Goal: Obtain resource: Download file/media

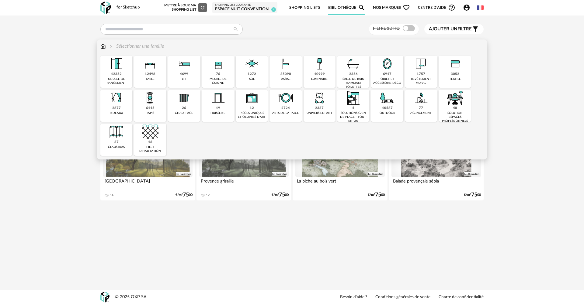
click at [323, 76] on div "10999" at bounding box center [319, 74] width 11 height 5
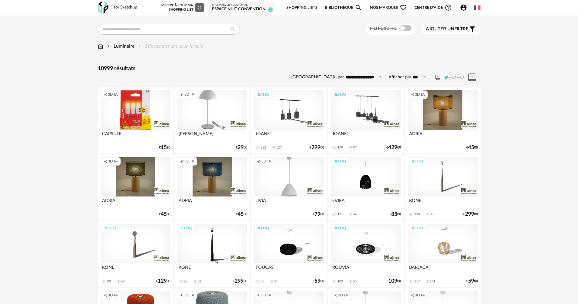
click at [224, 113] on div "Creation icon 3D IA" at bounding box center [212, 110] width 70 height 40
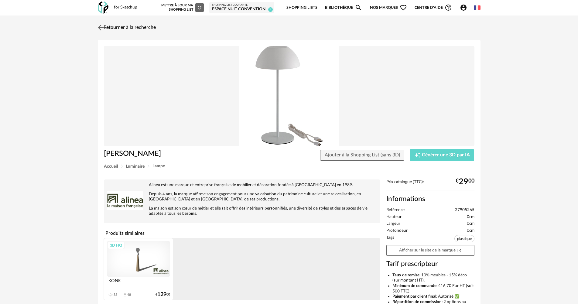
click at [152, 29] on link "Retourner à la recherche" at bounding box center [126, 27] width 60 height 13
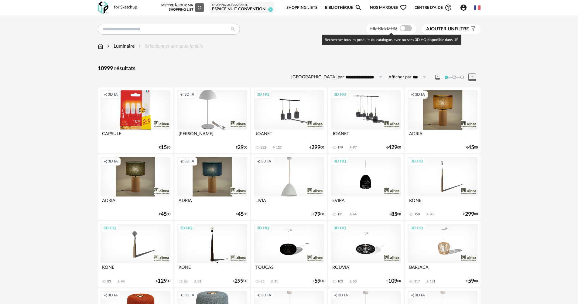
click at [387, 27] on span "Filtre 3D HQ" at bounding box center [383, 28] width 27 height 4
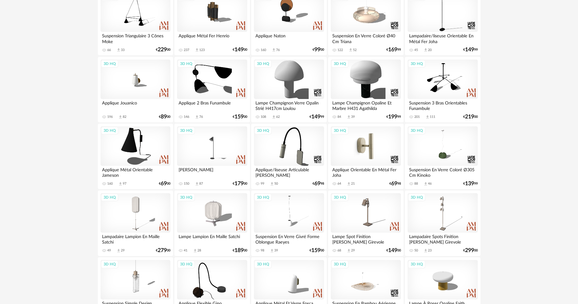
scroll to position [517, 0]
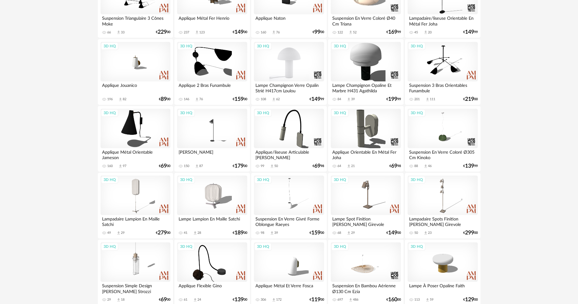
click at [284, 73] on div "3D HQ" at bounding box center [289, 62] width 70 height 40
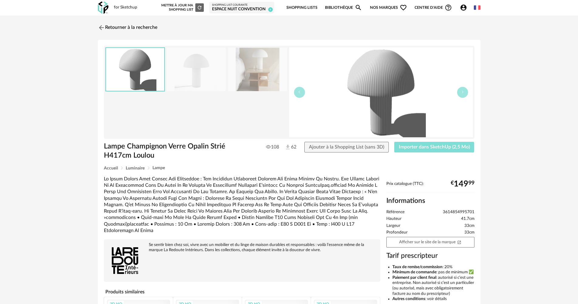
click at [431, 150] on button "Importer dans SketchUp (2,5 Mo)" at bounding box center [434, 147] width 80 height 11
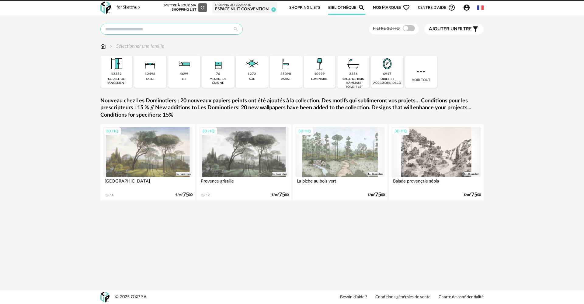
click at [142, 29] on input "text" at bounding box center [171, 29] width 142 height 11
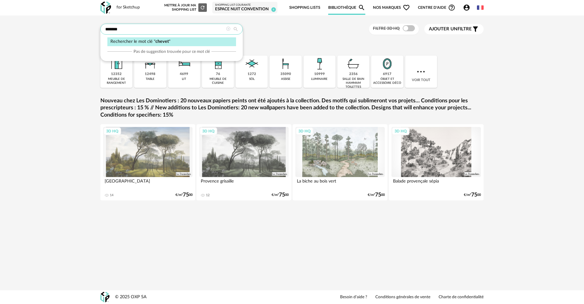
type input "******"
click at [140, 42] on div "Rechercher le mot clé " chevet "" at bounding box center [171, 41] width 129 height 9
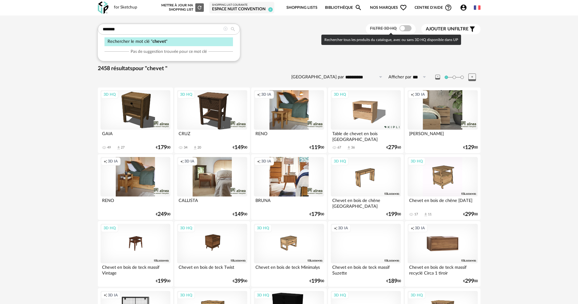
click at [403, 29] on span at bounding box center [406, 28] width 12 height 6
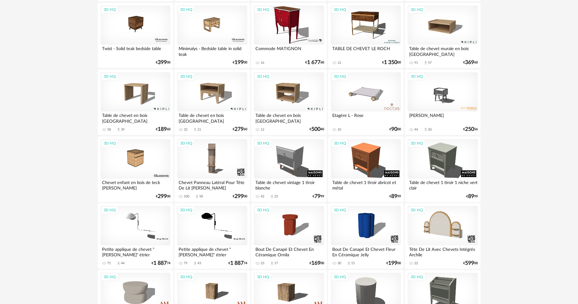
scroll to position [486, 0]
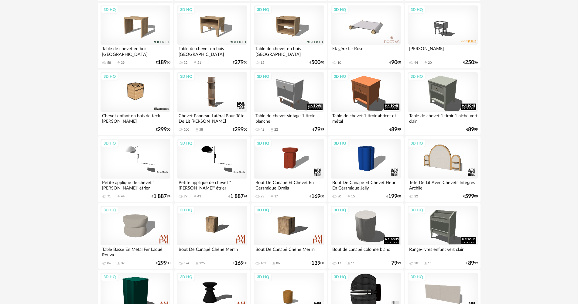
click at [154, 161] on div "3D HQ" at bounding box center [136, 159] width 70 height 40
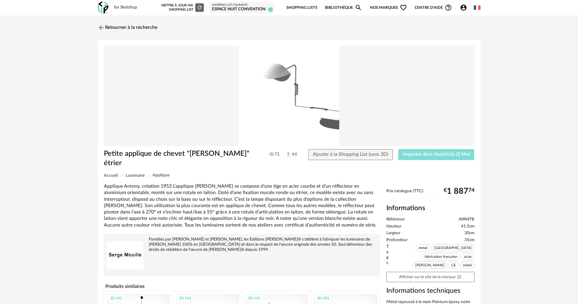
click at [436, 152] on span "Importer dans SketchUp (5 Mo)" at bounding box center [436, 154] width 67 height 5
